Goal: Transaction & Acquisition: Purchase product/service

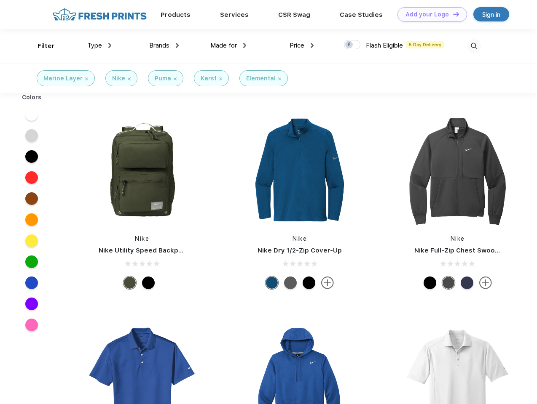
click at [429, 14] on link "Add your Logo Design Tool" at bounding box center [431, 14] width 69 height 15
click at [0, 0] on div "Design Tool" at bounding box center [0, 0] width 0 height 0
click at [452, 14] on link "Add your Logo Design Tool" at bounding box center [431, 14] width 69 height 15
click at [40, 46] on div "Filter" at bounding box center [45, 46] width 17 height 10
click at [99, 45] on span "Type" at bounding box center [94, 46] width 15 height 8
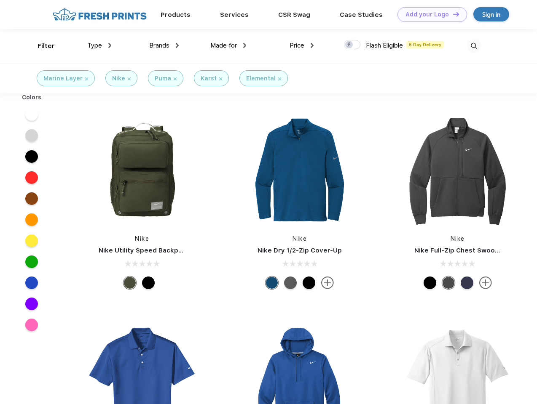
click at [164, 45] on span "Brands" at bounding box center [159, 46] width 20 height 8
click at [228, 45] on span "Made for" at bounding box center [223, 46] width 27 height 8
click at [302, 45] on span "Price" at bounding box center [296, 46] width 15 height 8
click at [352, 45] on div at bounding box center [352, 44] width 16 height 9
click at [349, 45] on input "checkbox" at bounding box center [346, 42] width 5 height 5
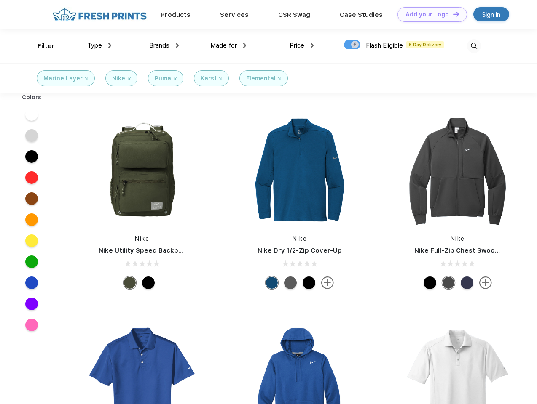
click at [473, 46] on img at bounding box center [474, 46] width 14 height 14
